Goal: Task Accomplishment & Management: Manage account settings

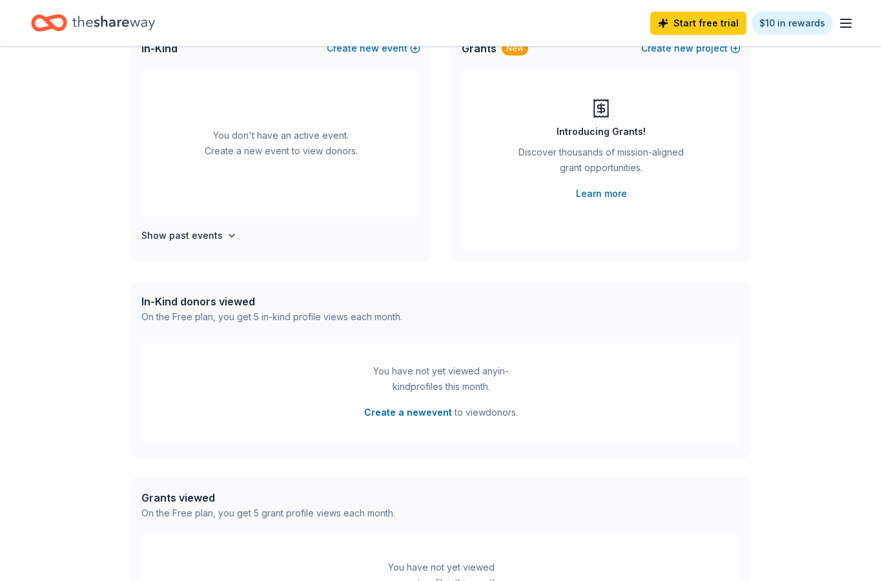
scroll to position [109, 0]
click at [218, 240] on button "Show past events" at bounding box center [189, 234] width 96 height 16
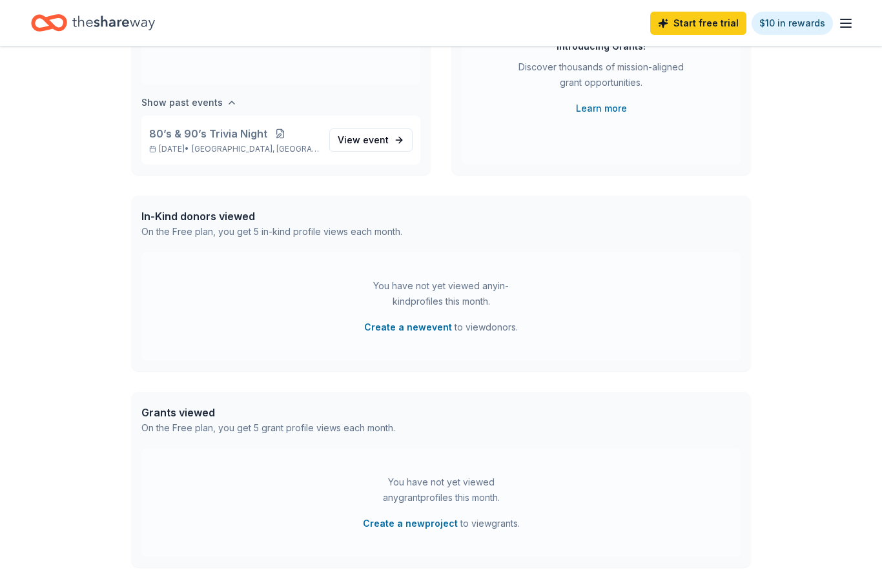
scroll to position [0, 0]
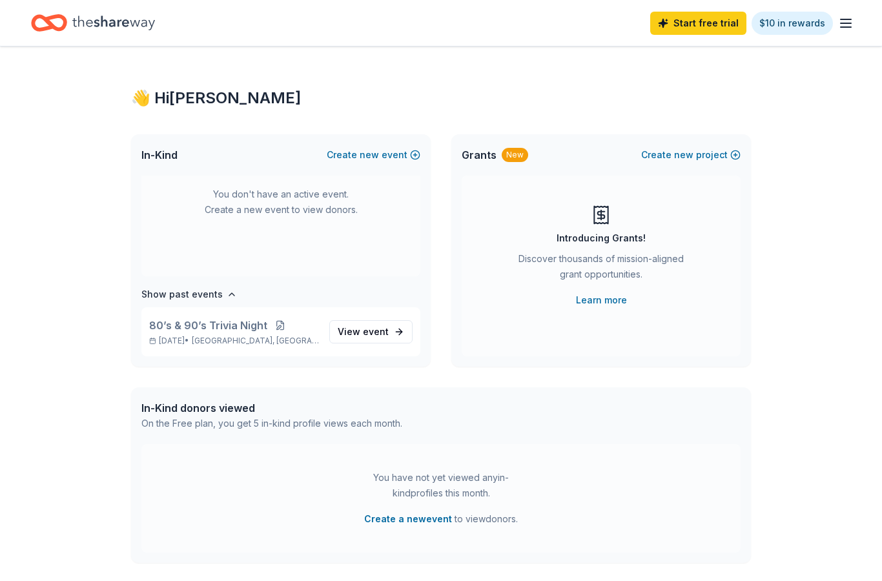
click at [852, 19] on icon "button" at bounding box center [846, 24] width 16 height 16
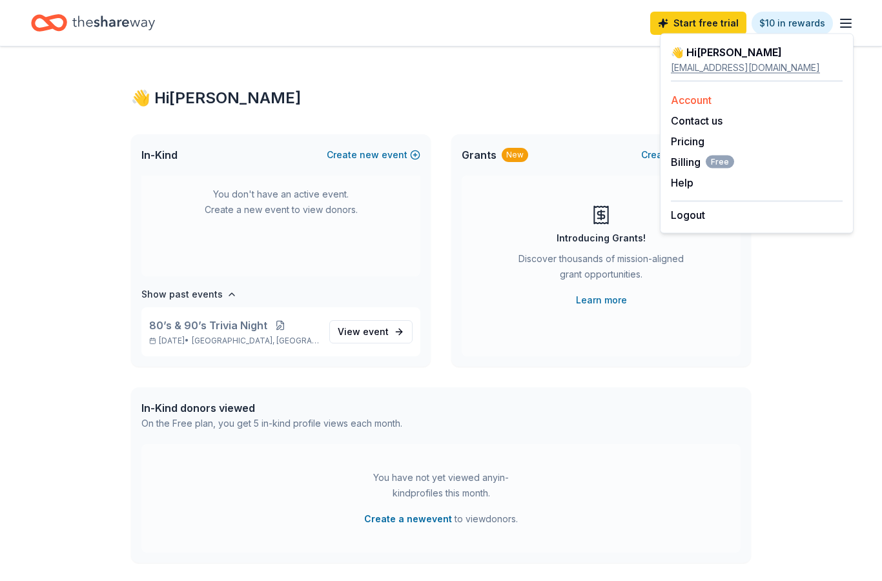
click at [715, 96] on div "Account" at bounding box center [757, 100] width 172 height 16
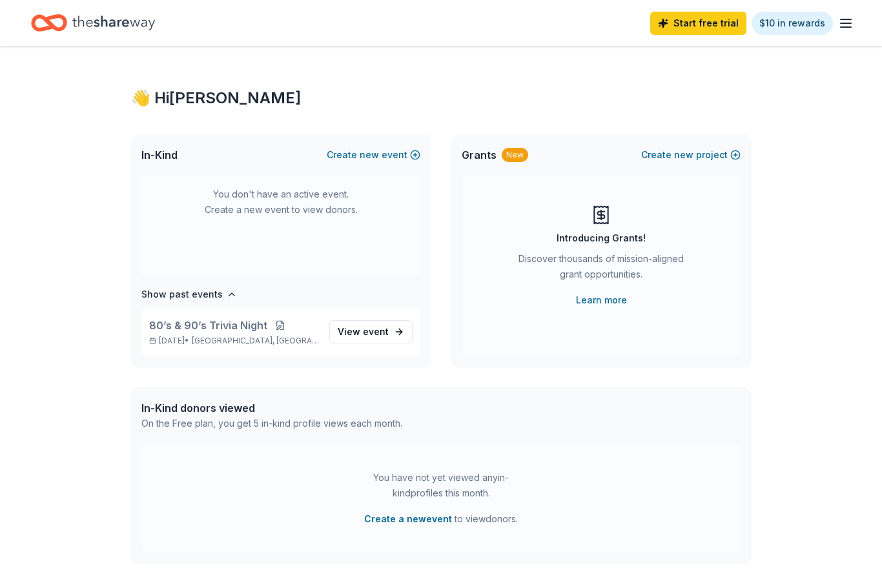
click at [851, 16] on icon "button" at bounding box center [846, 24] width 16 height 16
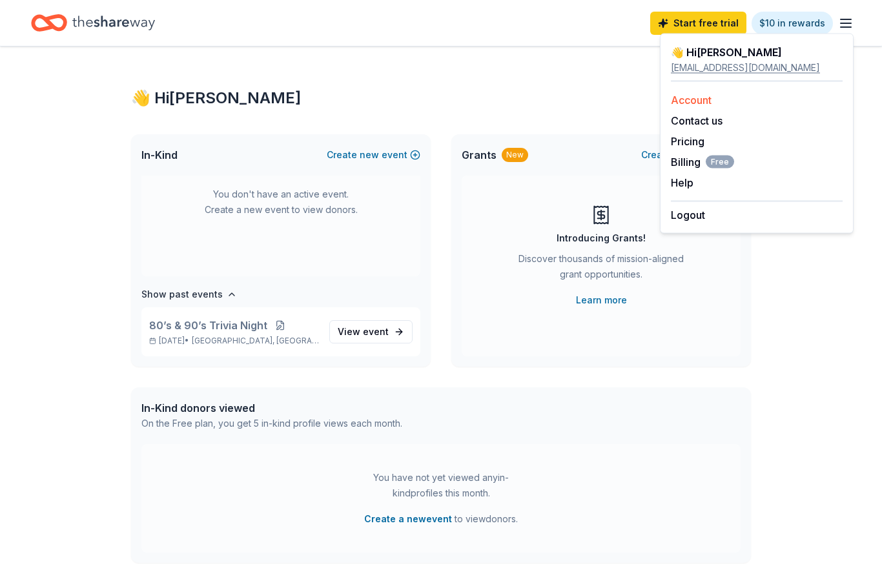
click at [701, 101] on link "Account" at bounding box center [691, 100] width 41 height 13
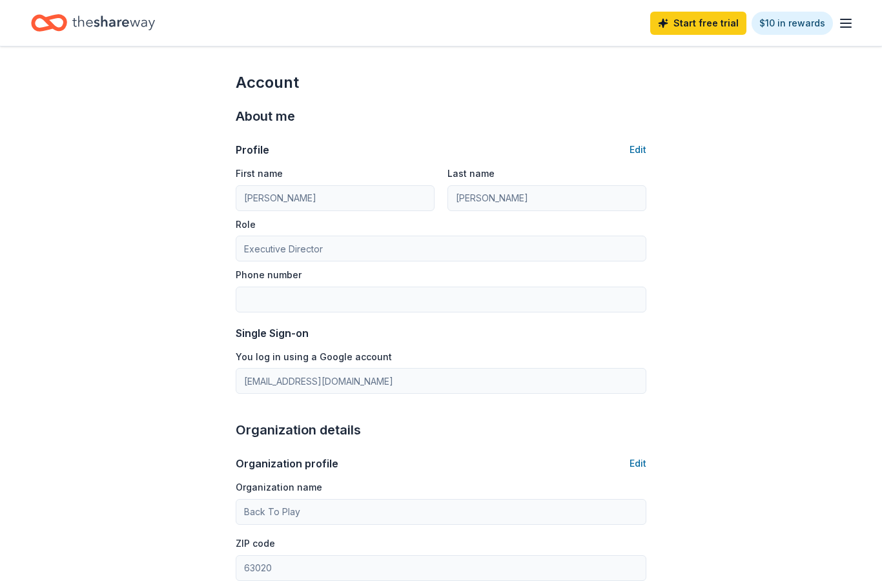
click at [853, 25] on icon "button" at bounding box center [846, 24] width 16 height 16
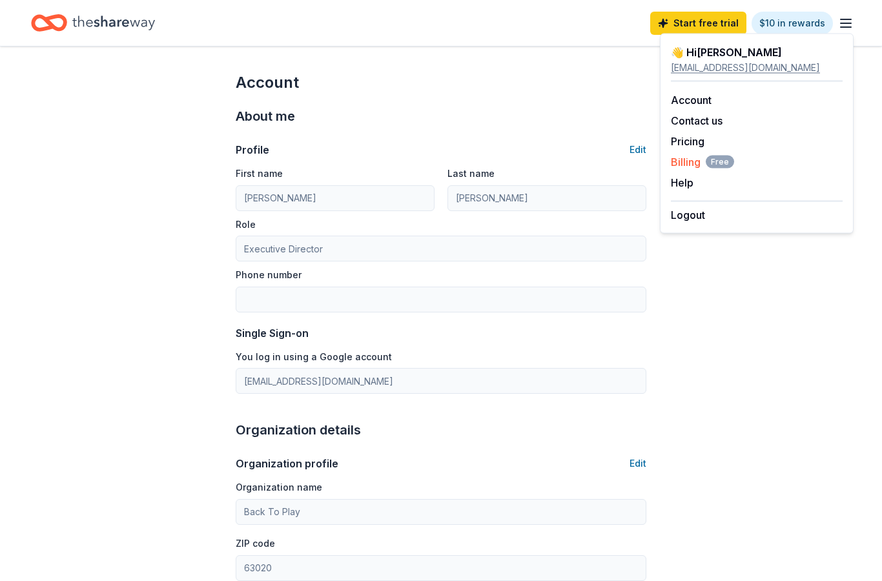
click at [694, 163] on span "Billing Free" at bounding box center [702, 162] width 63 height 16
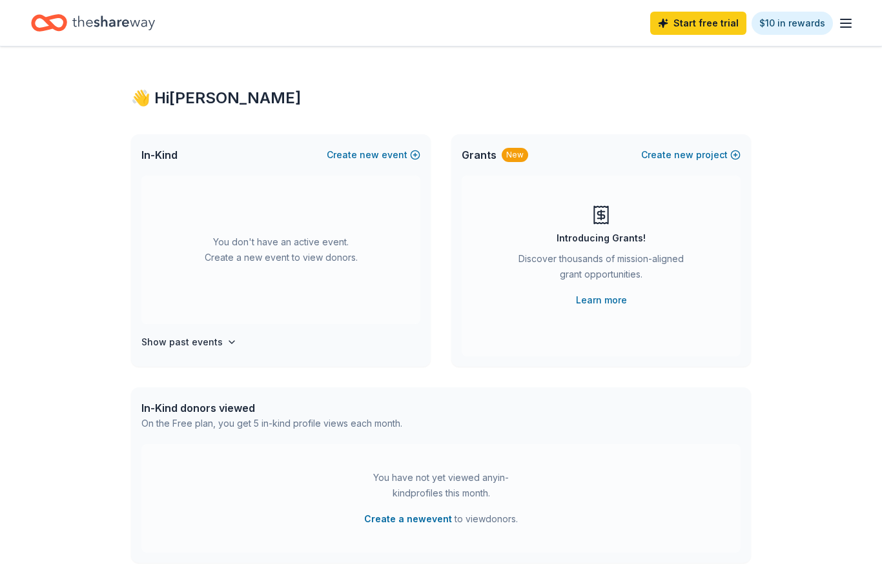
click at [844, 22] on icon "button" at bounding box center [846, 24] width 16 height 16
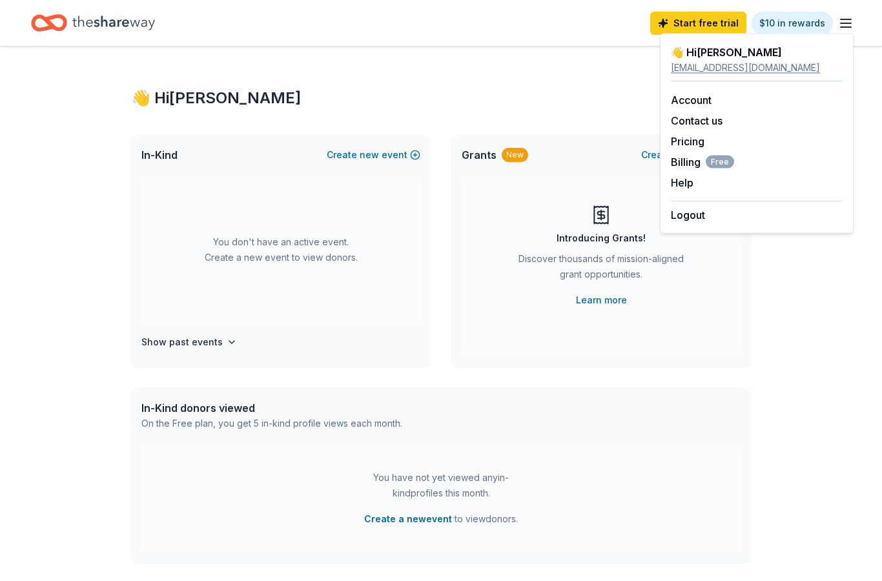
click at [818, 292] on div "👋 Hi [PERSON_NAME] In-Kind Create new event You don't have an active event. Cre…" at bounding box center [441, 424] width 882 height 754
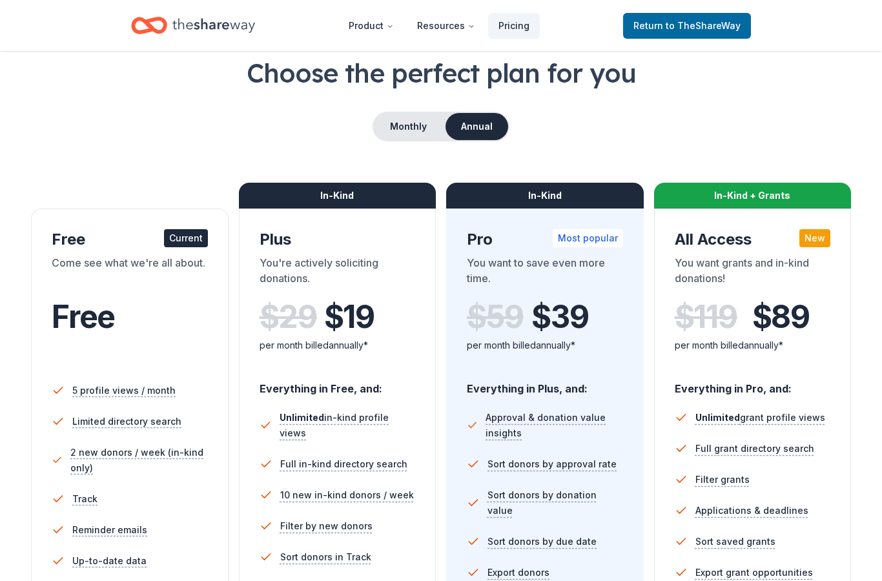
scroll to position [62, 0]
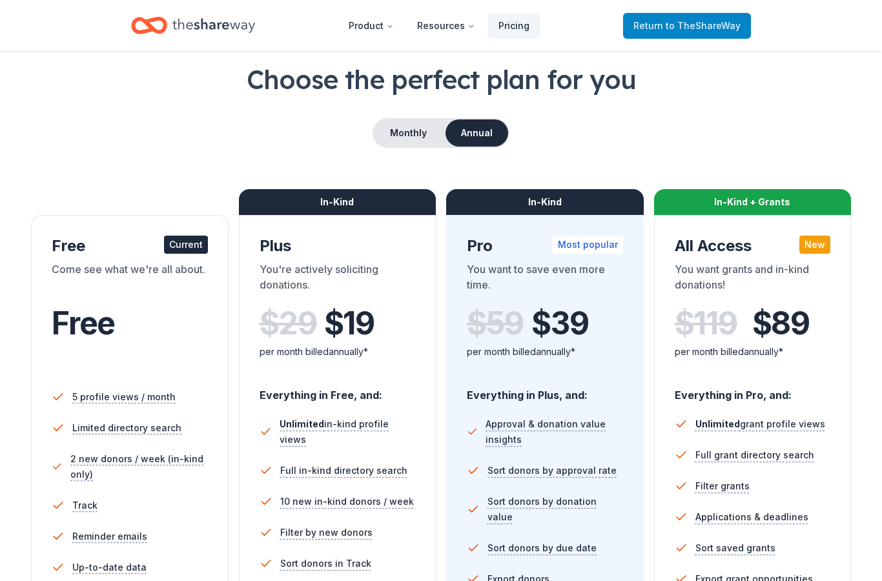
click at [698, 30] on span "to TheShareWay" at bounding box center [703, 25] width 75 height 11
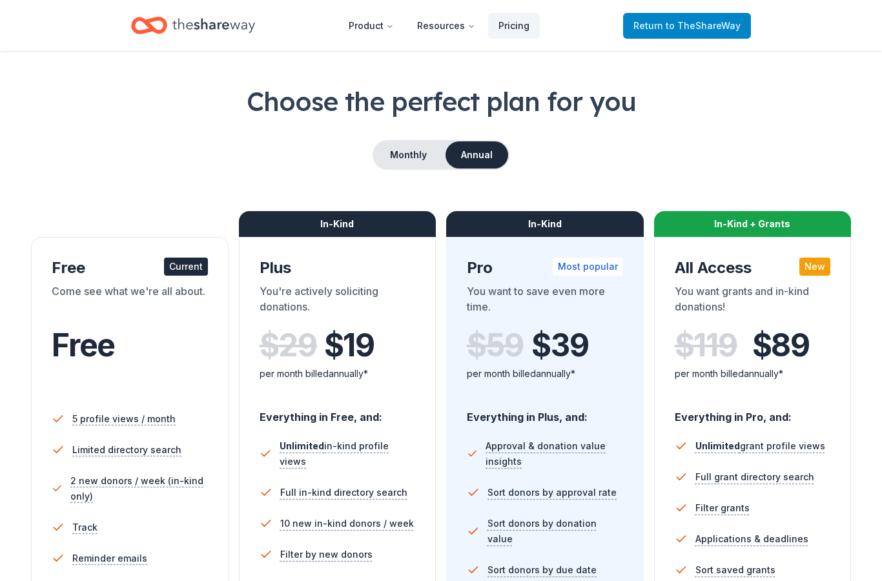
scroll to position [0, 0]
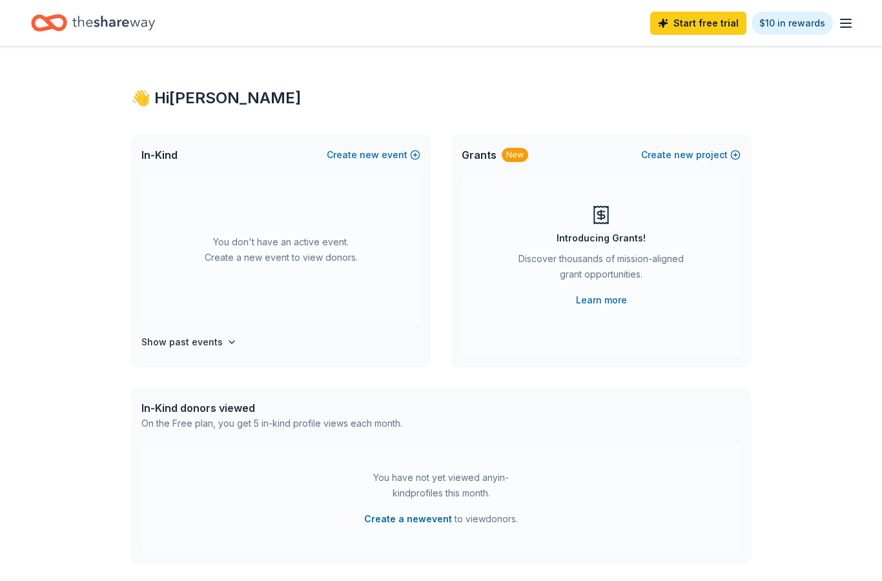
click at [88, 23] on icon "Home" at bounding box center [113, 23] width 83 height 26
click at [852, 23] on icon "button" at bounding box center [846, 24] width 16 height 16
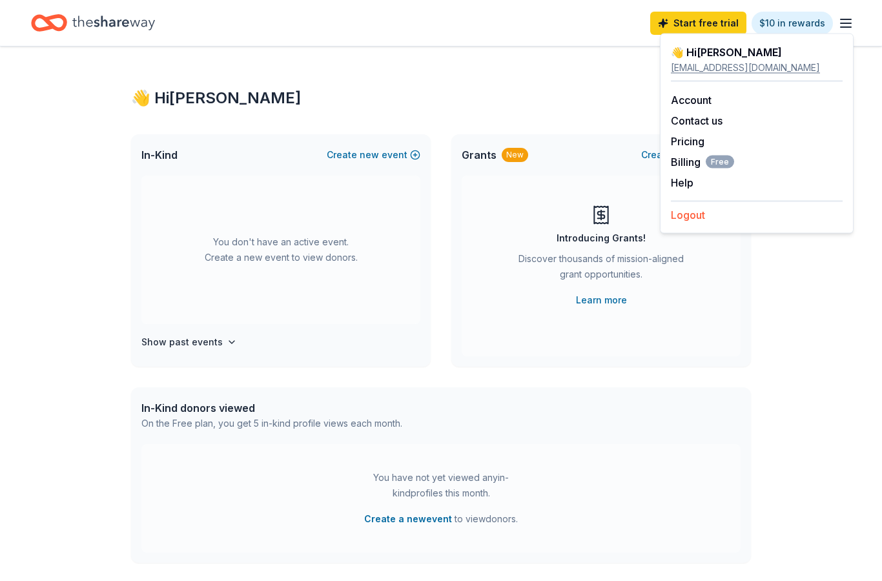
click at [692, 219] on button "Logout" at bounding box center [688, 215] width 34 height 16
